Goal: Task Accomplishment & Management: Use online tool/utility

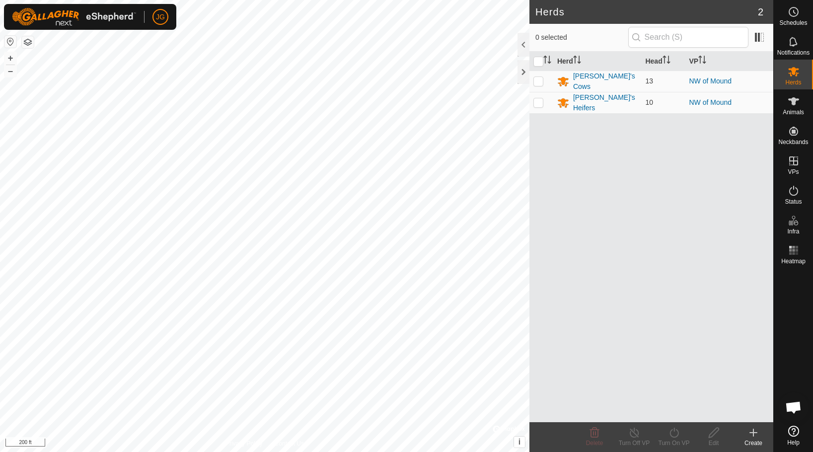
click at [754, 431] on icon at bounding box center [753, 433] width 12 height 12
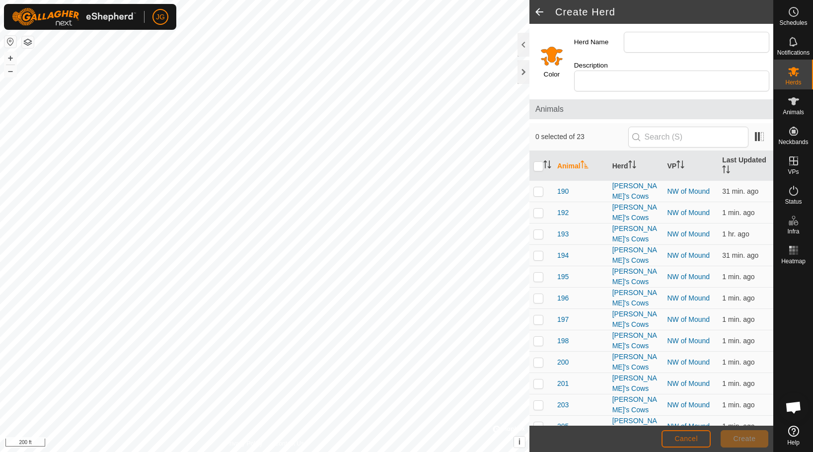
click at [675, 437] on span "Cancel" at bounding box center [685, 439] width 23 height 8
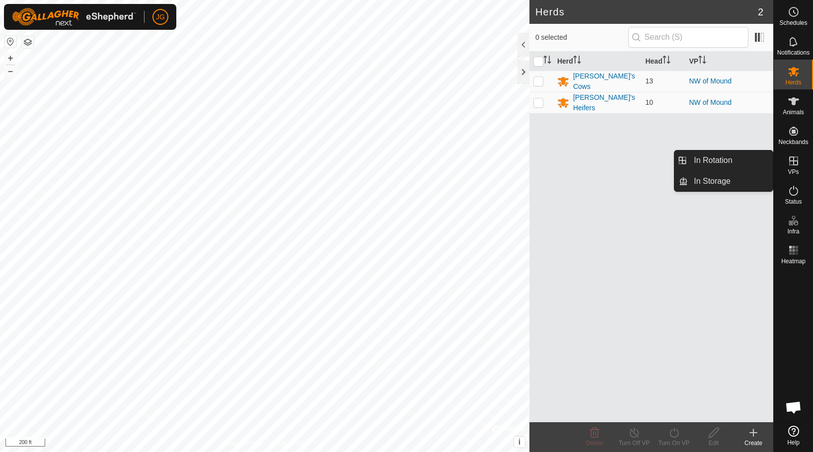
click at [792, 161] on icon at bounding box center [793, 160] width 9 height 9
click at [722, 152] on link "In Rotation" at bounding box center [730, 160] width 85 height 20
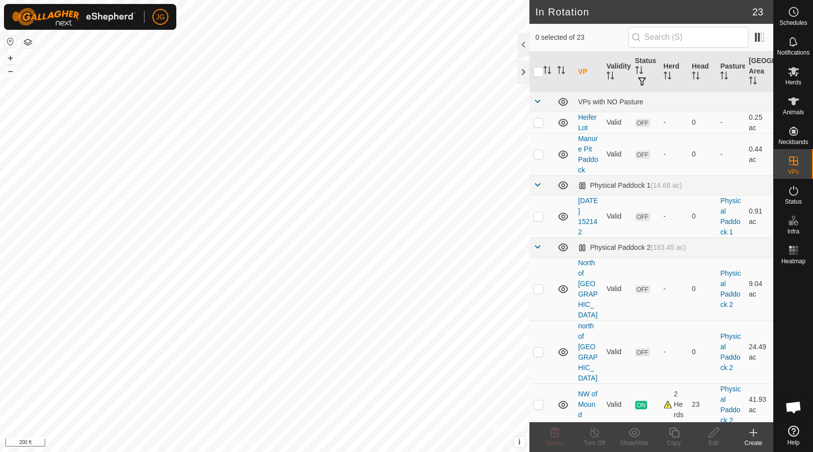
click at [753, 429] on icon at bounding box center [753, 432] width 0 height 7
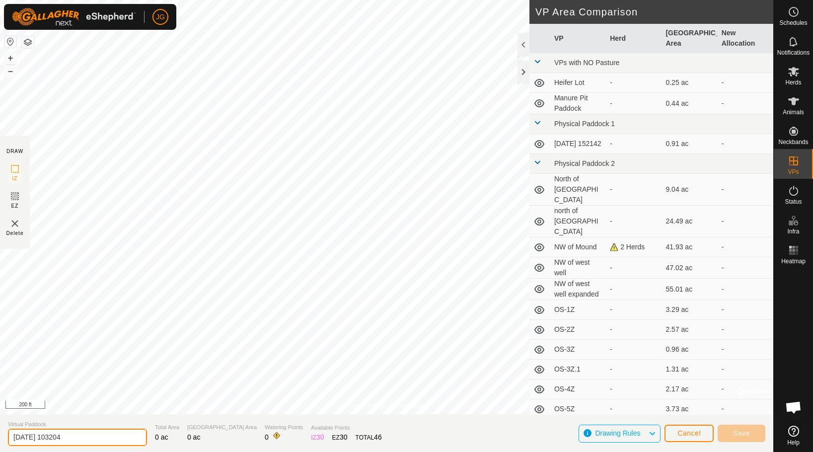
click at [77, 437] on input "[DATE] 103204" at bounding box center [77, 437] width 139 height 17
drag, startPoint x: 77, startPoint y: 437, endPoint x: 6, endPoint y: 432, distance: 71.2
click at [6, 432] on section "Virtual Paddock [DATE] 103204 Total Area 0 ac Grazing Area 0 ac Watering Points…" at bounding box center [386, 433] width 773 height 38
type input "NW of Mound condensed"
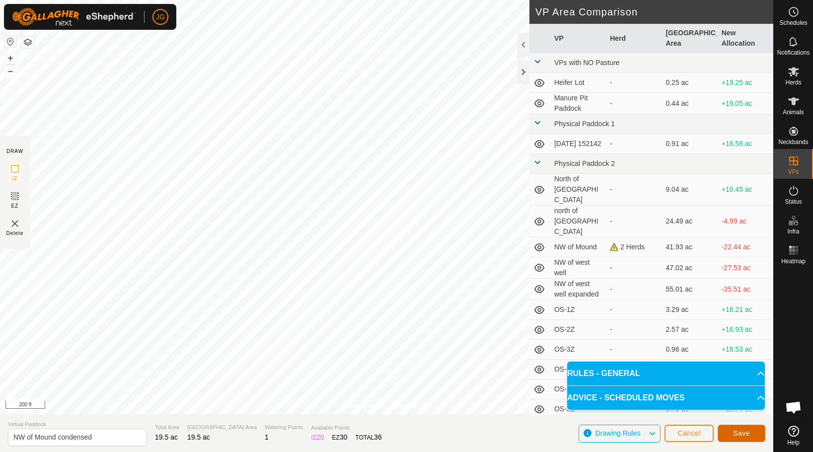
click at [738, 431] on span "Save" at bounding box center [741, 433] width 17 height 8
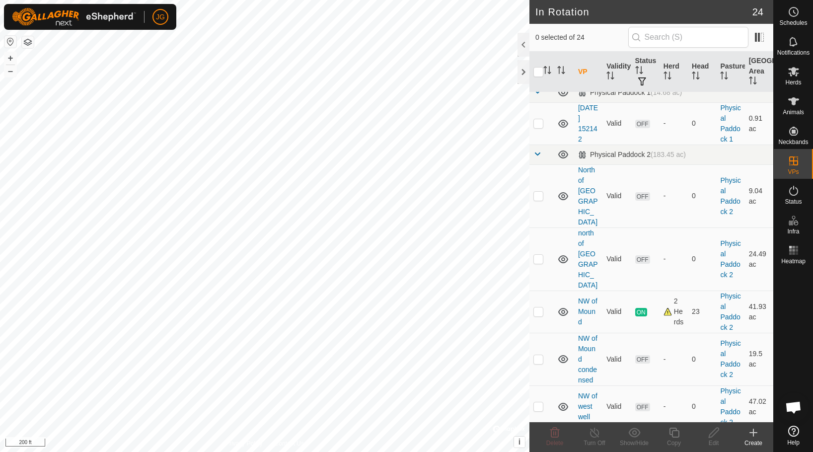
scroll to position [101, 0]
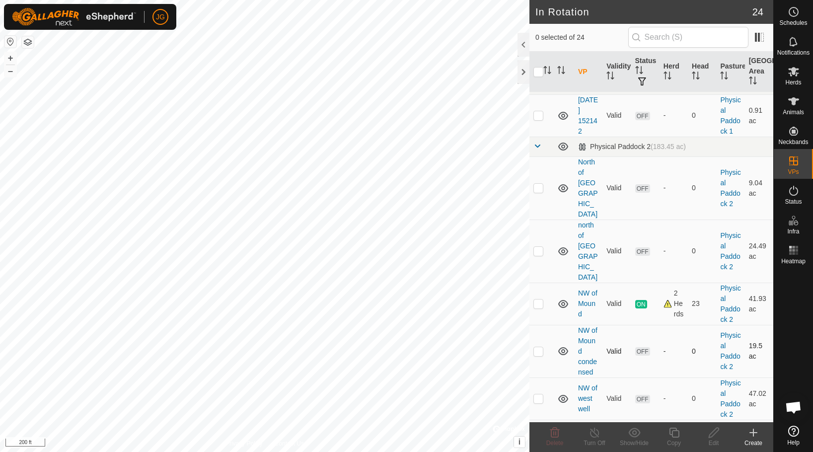
click at [586, 325] on td "NW of Mound condensed" at bounding box center [588, 351] width 28 height 53
click at [586, 326] on link "NW of Mound condensed" at bounding box center [587, 351] width 19 height 50
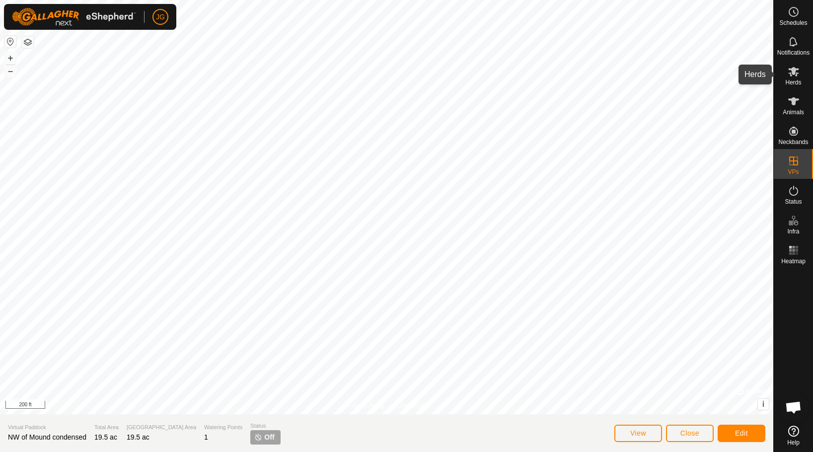
click at [793, 77] on es-mob-svg-icon at bounding box center [794, 72] width 18 height 16
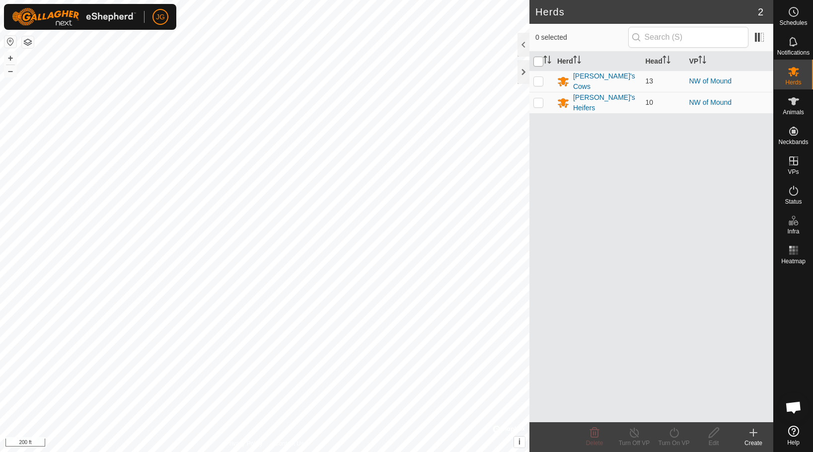
click at [538, 63] on input "checkbox" at bounding box center [538, 62] width 10 height 10
checkbox input "true"
click at [670, 431] on icon at bounding box center [674, 433] width 12 height 12
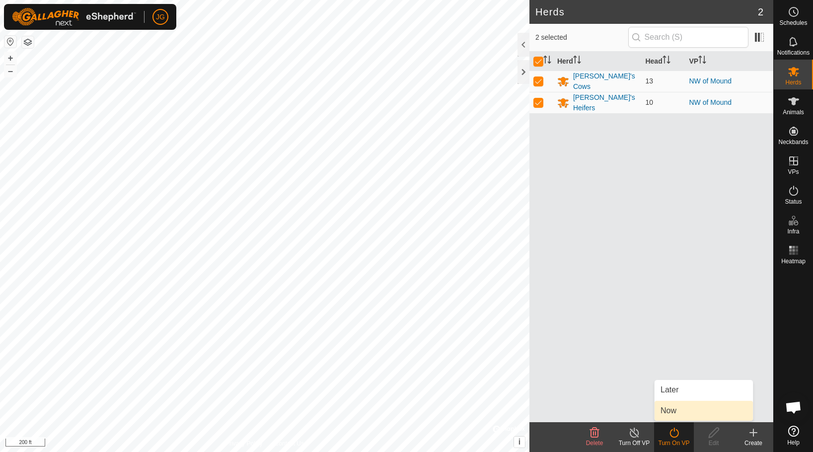
click at [671, 411] on link "Now" at bounding box center [704, 411] width 98 height 20
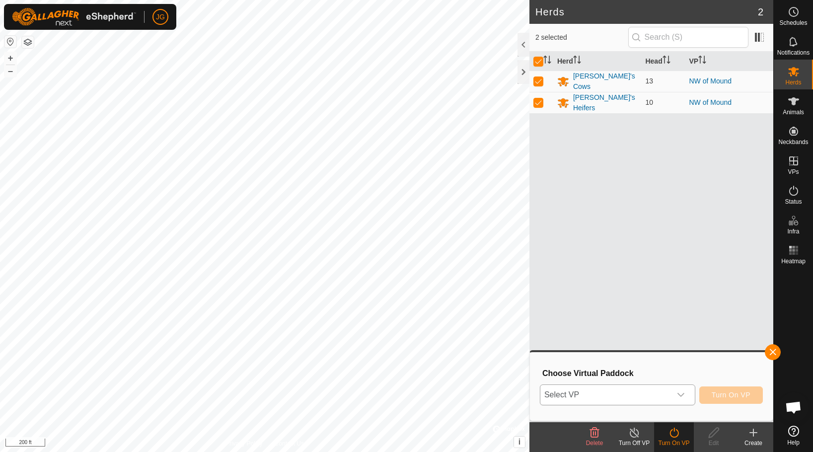
click at [684, 393] on icon "dropdown trigger" at bounding box center [681, 395] width 8 height 8
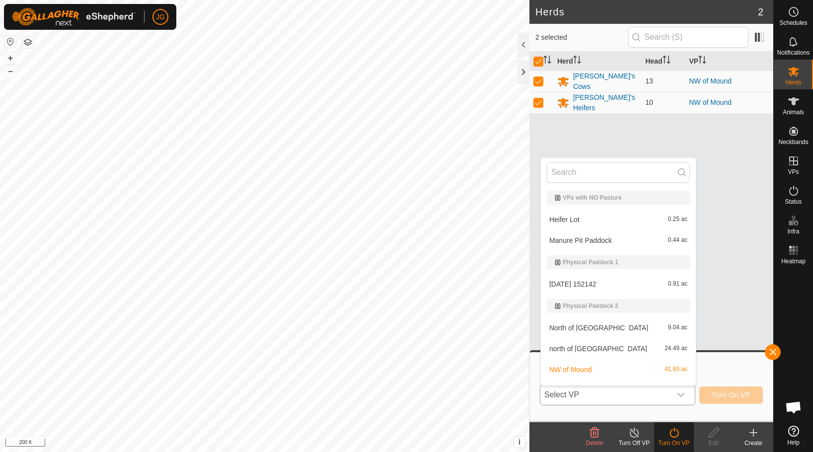
scroll to position [15, 0]
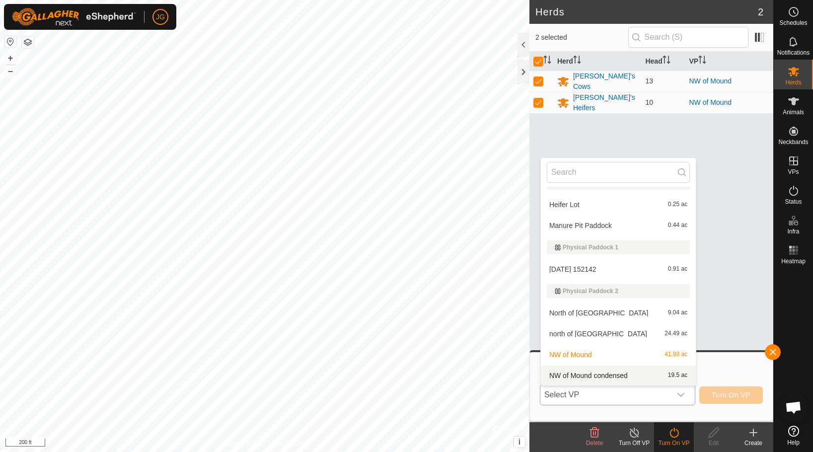
click at [604, 374] on li "NW of Mound condensed 19.5 ac" at bounding box center [618, 376] width 155 height 20
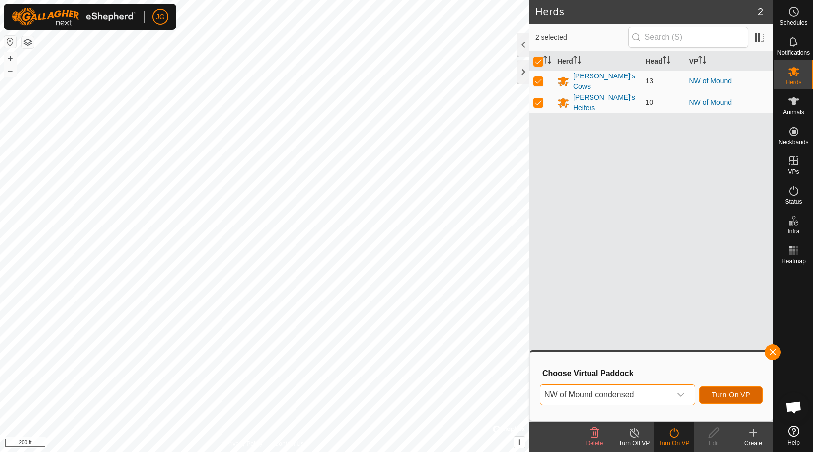
click at [723, 392] on span "Turn On VP" at bounding box center [731, 395] width 39 height 8
